Goal: Information Seeking & Learning: Learn about a topic

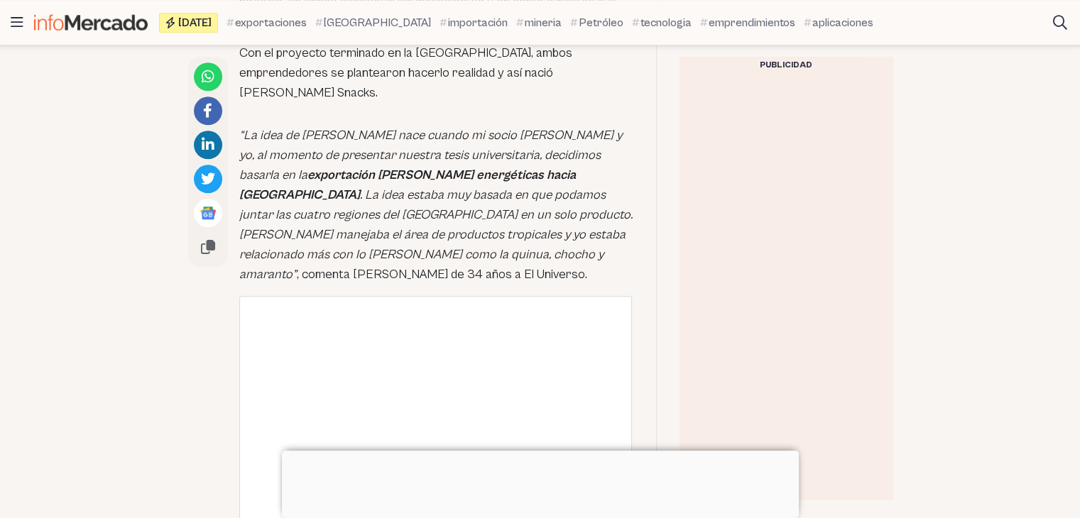
scroll to position [1381, 0]
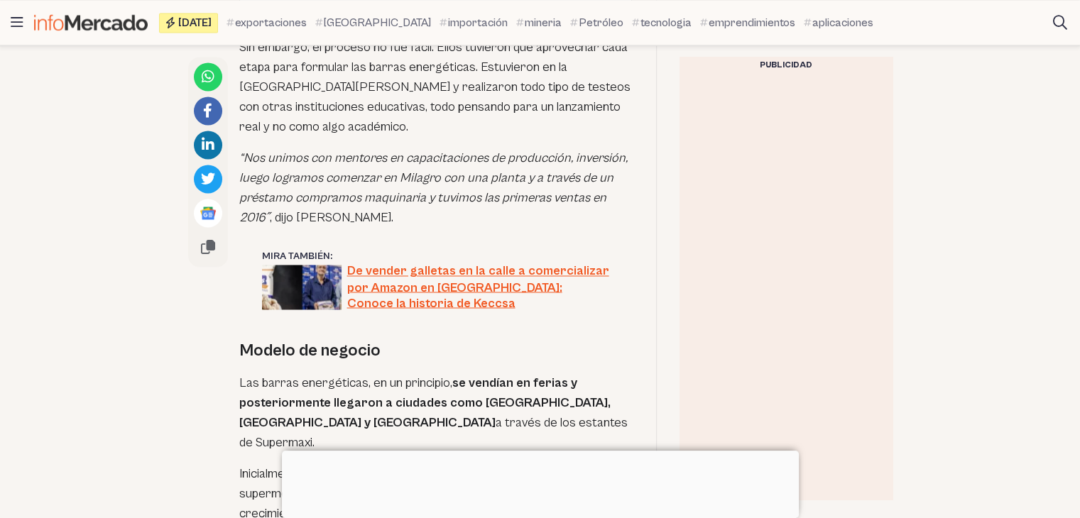
click at [1063, 298] on html "Saltar al contenido Titulares [GEOGRAPHIC_DATA] Temas Últimas noticias Emprendi…" at bounding box center [540, 257] width 1080 height 5350
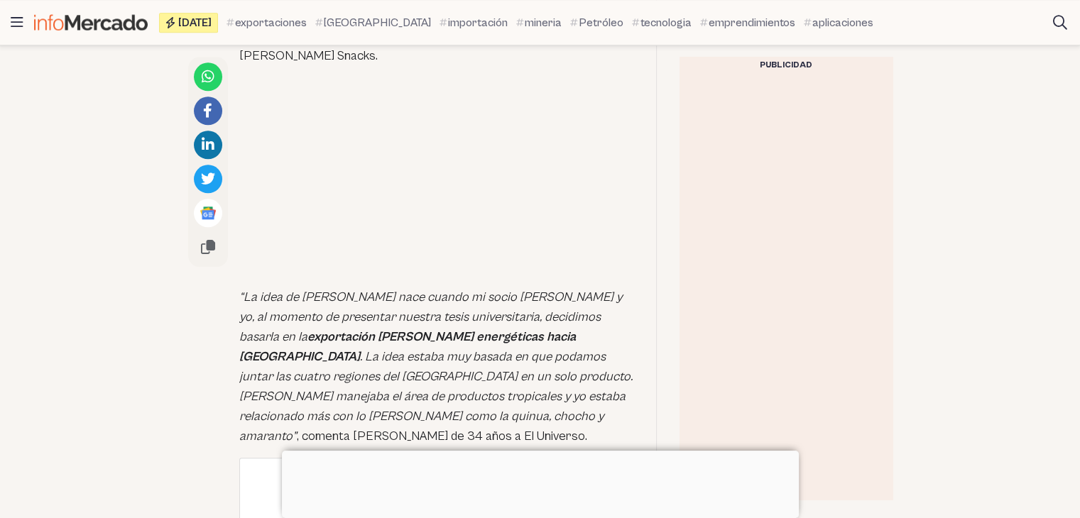
scroll to position [1426, 0]
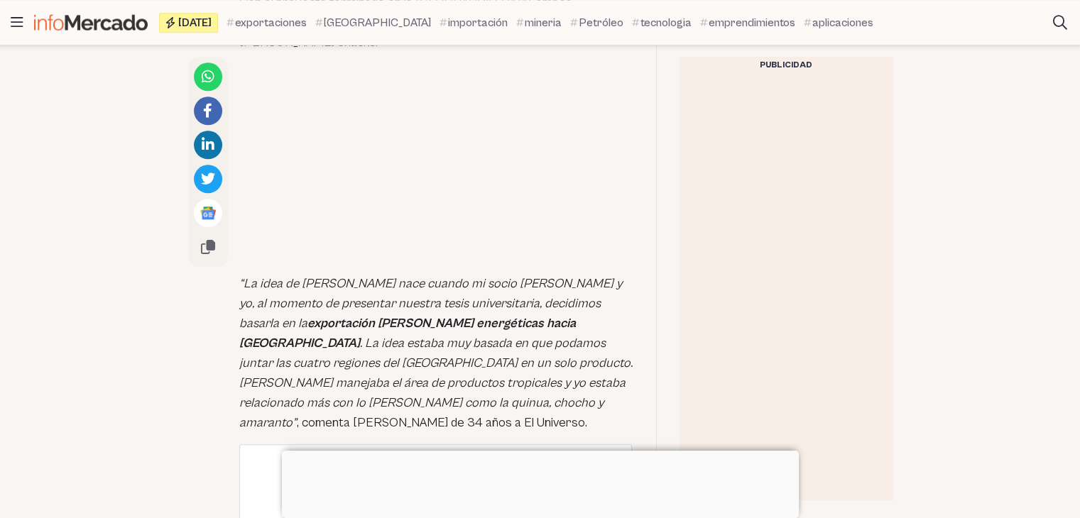
drag, startPoint x: 1090, startPoint y: 35, endPoint x: 1068, endPoint y: 164, distance: 131.1
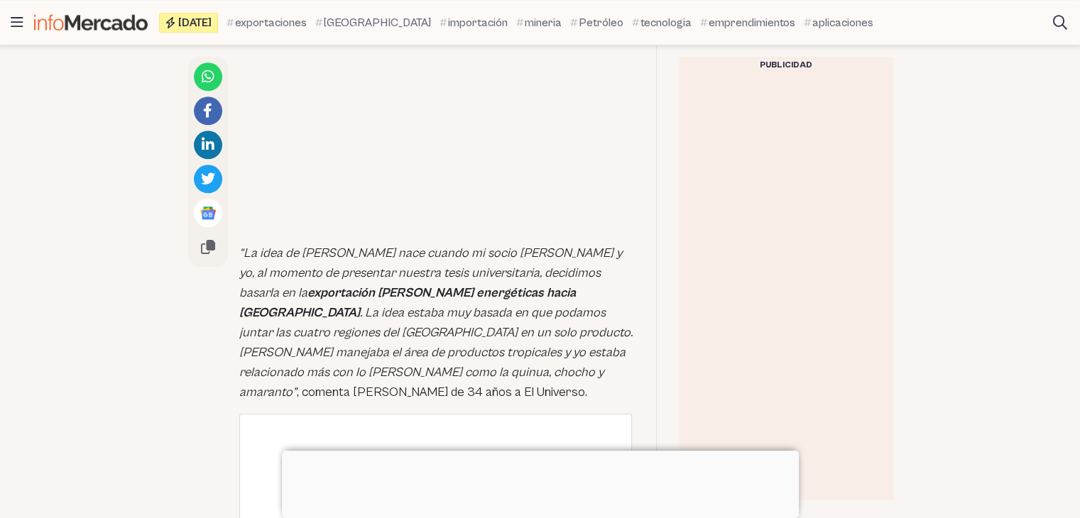
scroll to position [1514, 0]
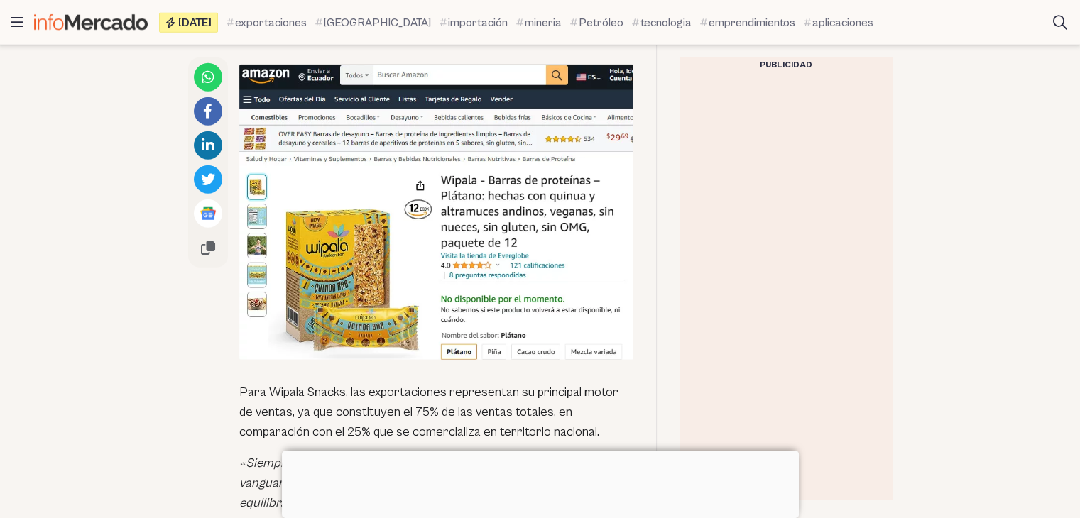
scroll to position [1514, 0]
